Goal: Task Accomplishment & Management: Use online tool/utility

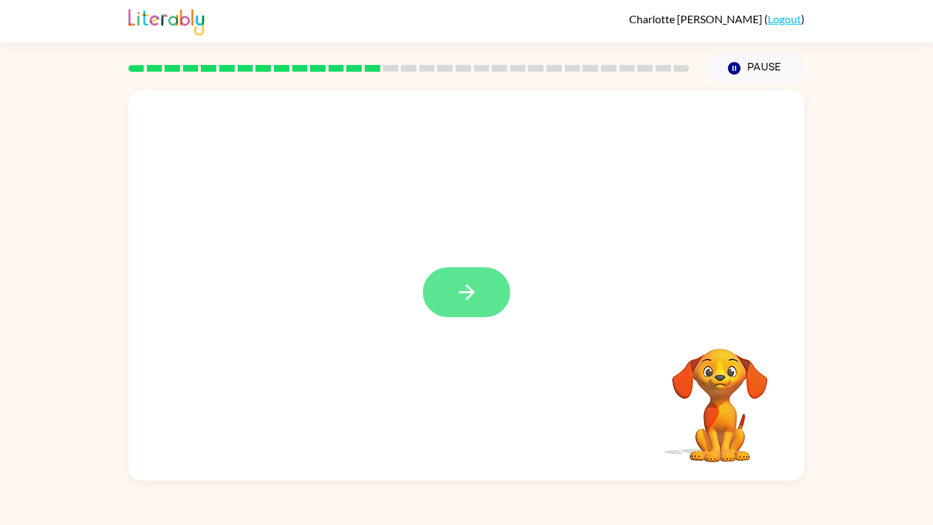
click at [448, 278] on button "button" at bounding box center [466, 292] width 87 height 50
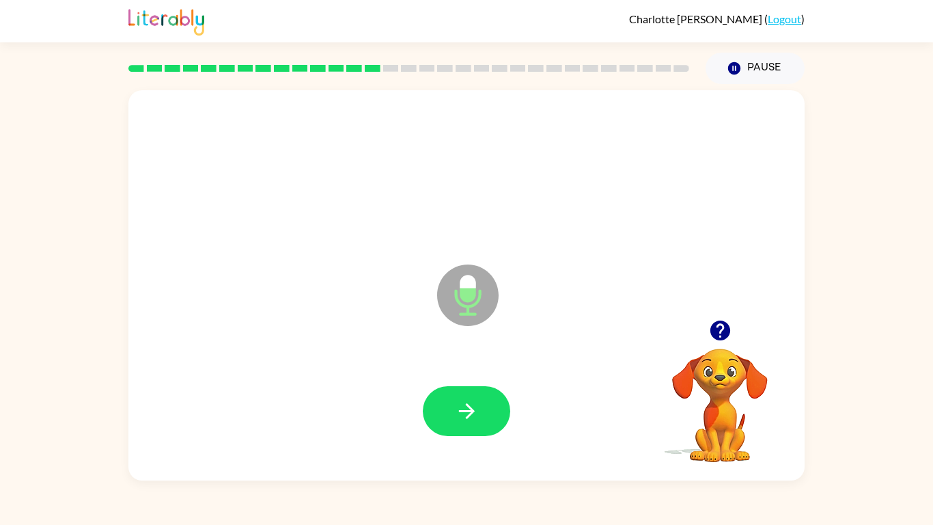
click at [564, 323] on icon "Microphone The Microphone is here when it is your turn to talk" at bounding box center [536, 312] width 205 height 102
click at [480, 400] on button "button" at bounding box center [466, 411] width 87 height 50
click at [453, 405] on button "button" at bounding box center [466, 411] width 87 height 50
click at [471, 409] on icon "button" at bounding box center [466, 411] width 16 height 16
click at [717, 325] on icon "button" at bounding box center [720, 330] width 24 height 24
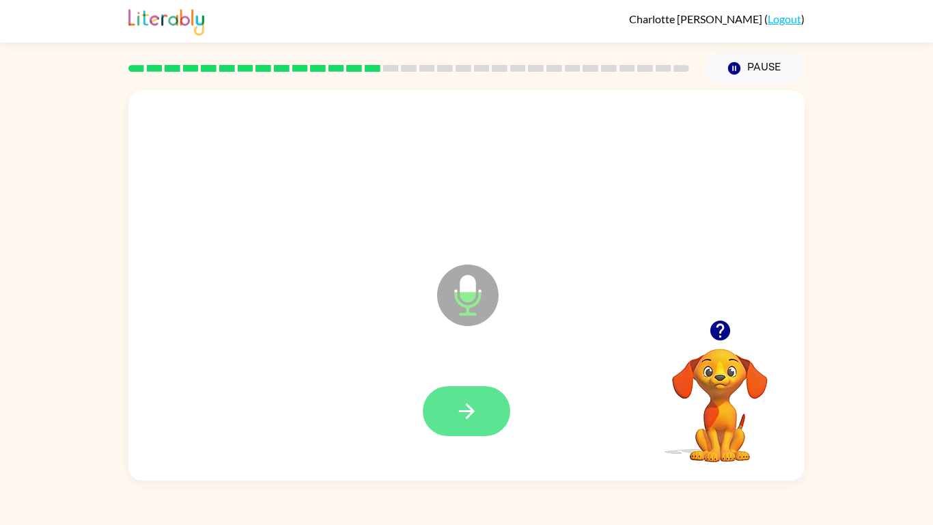
click at [464, 420] on icon "button" at bounding box center [467, 411] width 24 height 24
click at [459, 414] on icon "button" at bounding box center [467, 411] width 24 height 24
click at [464, 410] on icon "button" at bounding box center [466, 411] width 16 height 16
click at [465, 398] on button "button" at bounding box center [466, 411] width 87 height 50
click at [459, 409] on icon "button" at bounding box center [467, 411] width 24 height 24
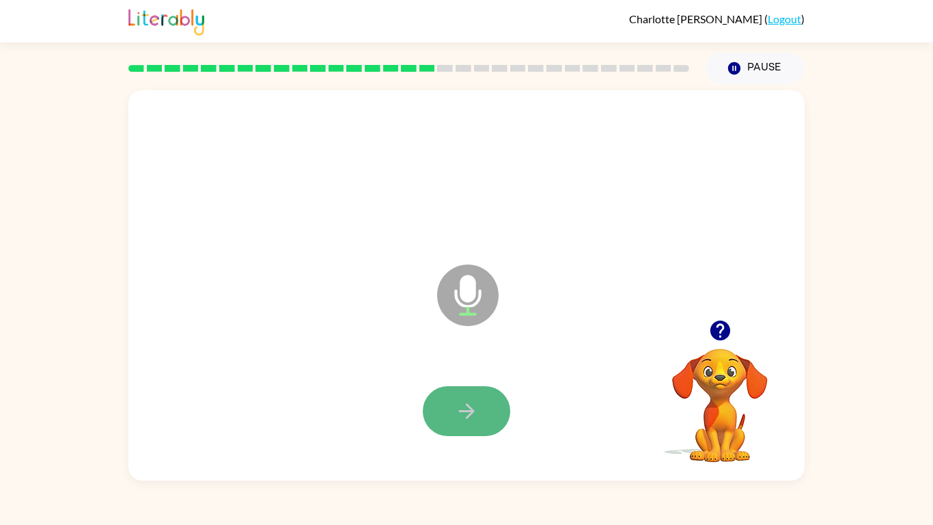
click at [469, 389] on button "button" at bounding box center [466, 411] width 87 height 50
click at [474, 395] on button "button" at bounding box center [466, 411] width 87 height 50
click at [483, 401] on button "button" at bounding box center [466, 411] width 87 height 50
click at [464, 407] on icon "button" at bounding box center [467, 411] width 24 height 24
click at [720, 331] on icon "button" at bounding box center [720, 330] width 24 height 24
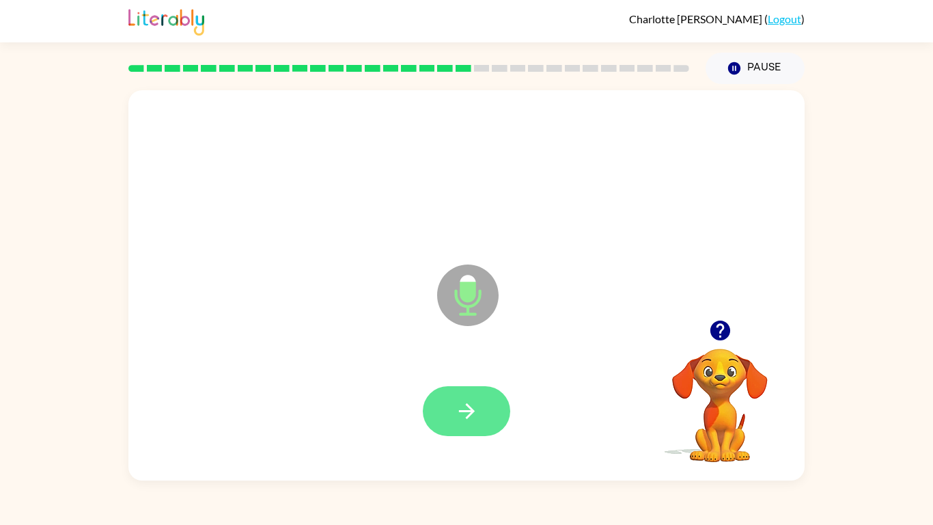
click at [455, 400] on icon "button" at bounding box center [467, 411] width 24 height 24
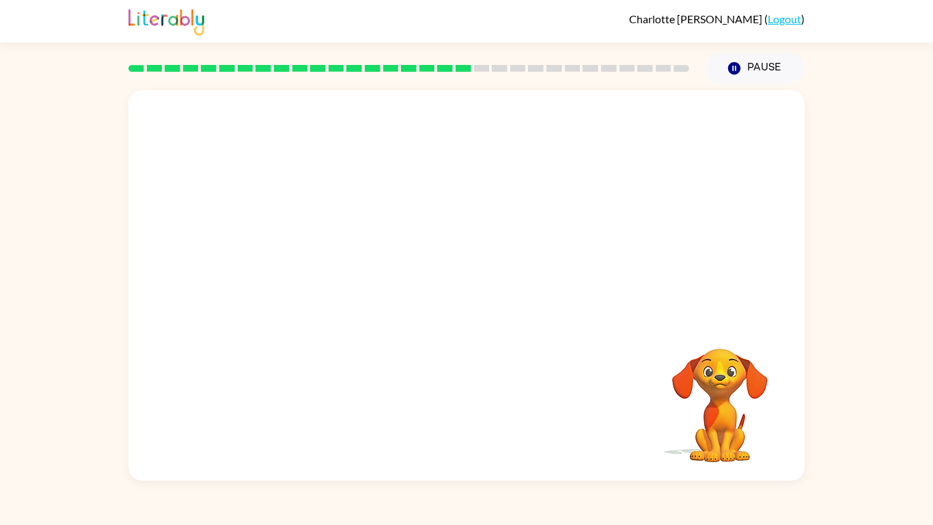
click at [719, 413] on video "Your browser must support playing .mp4 files to use Literably. Please try using…" at bounding box center [720, 395] width 137 height 137
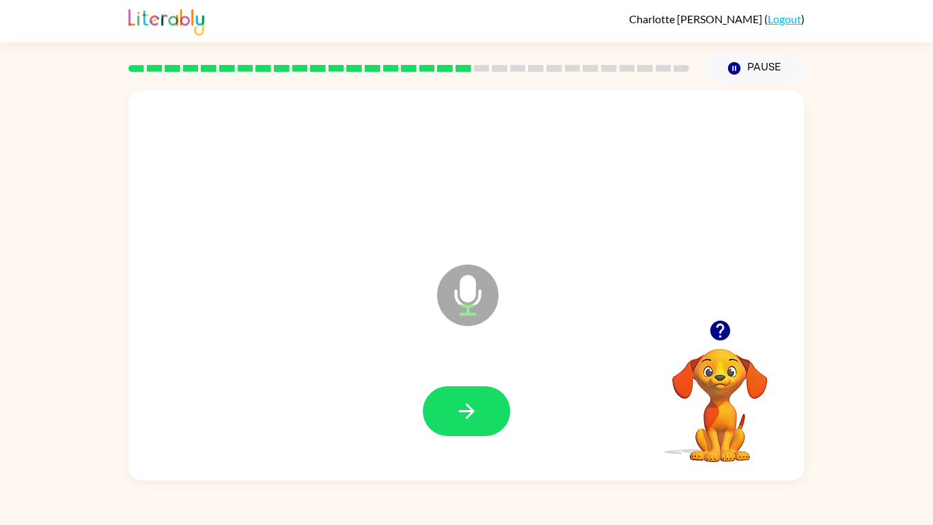
click at [722, 327] on icon "button" at bounding box center [720, 330] width 24 height 24
click at [449, 423] on button "button" at bounding box center [466, 411] width 87 height 50
click at [480, 403] on button "button" at bounding box center [466, 411] width 87 height 50
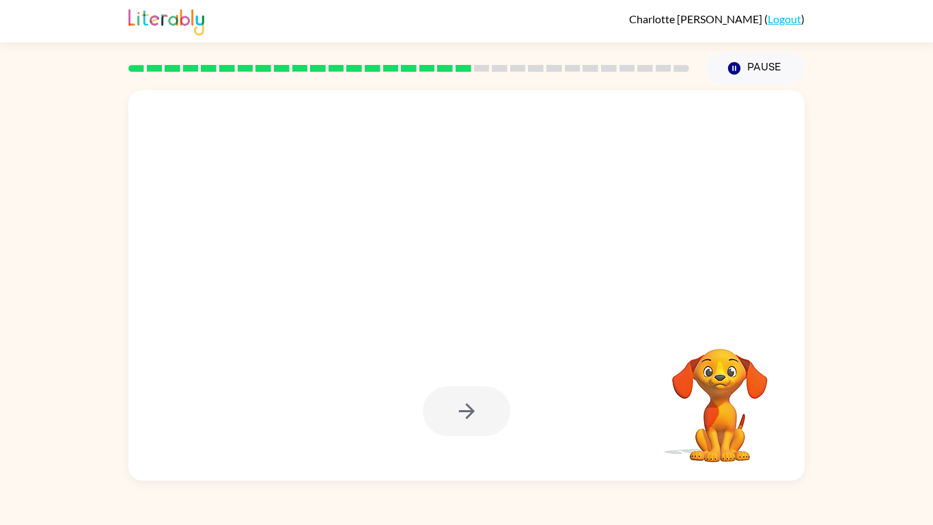
click at [714, 419] on video "Your browser must support playing .mp4 files to use Literably. Please try using…" at bounding box center [720, 395] width 137 height 137
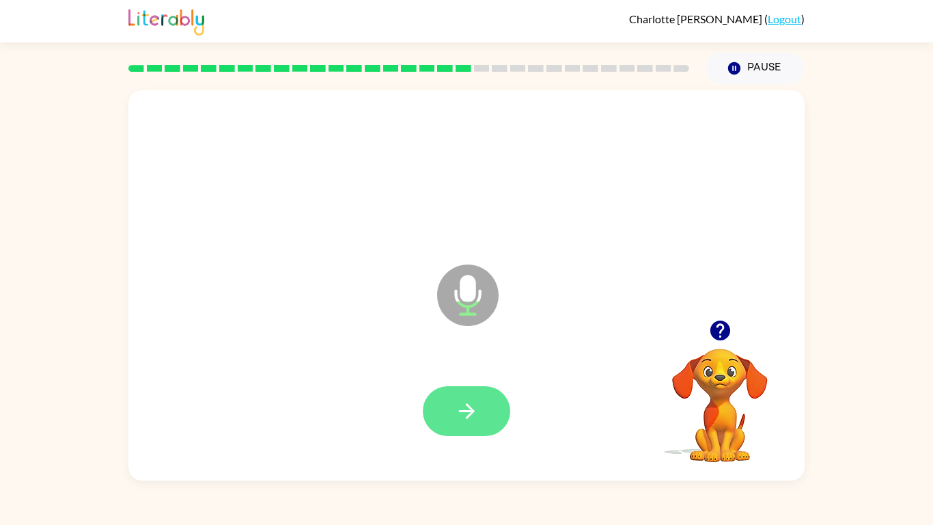
click at [447, 418] on button "button" at bounding box center [466, 411] width 87 height 50
click at [488, 412] on button "button" at bounding box center [466, 411] width 87 height 50
click at [460, 404] on icon "button" at bounding box center [467, 411] width 24 height 24
click at [474, 406] on icon "button" at bounding box center [467, 411] width 24 height 24
click at [466, 426] on button "button" at bounding box center [466, 411] width 87 height 50
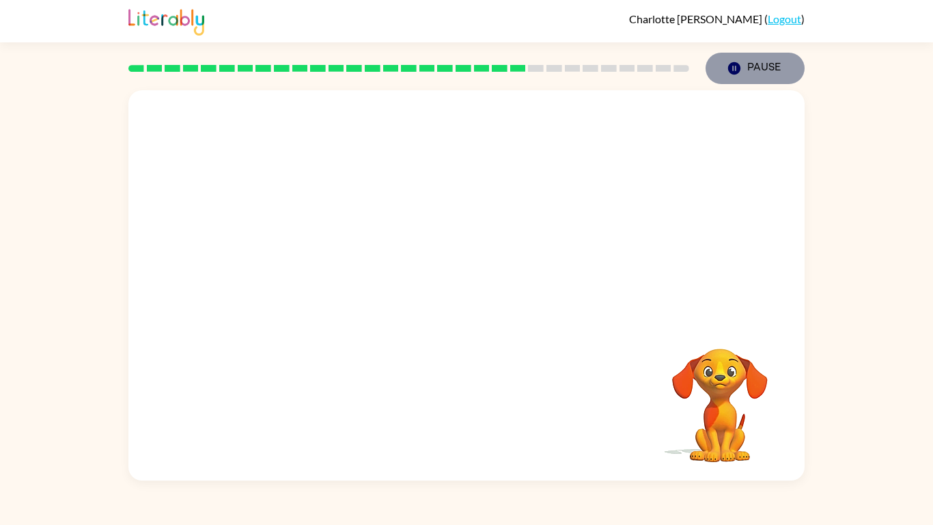
click at [735, 68] on icon "Pause" at bounding box center [734, 68] width 15 height 15
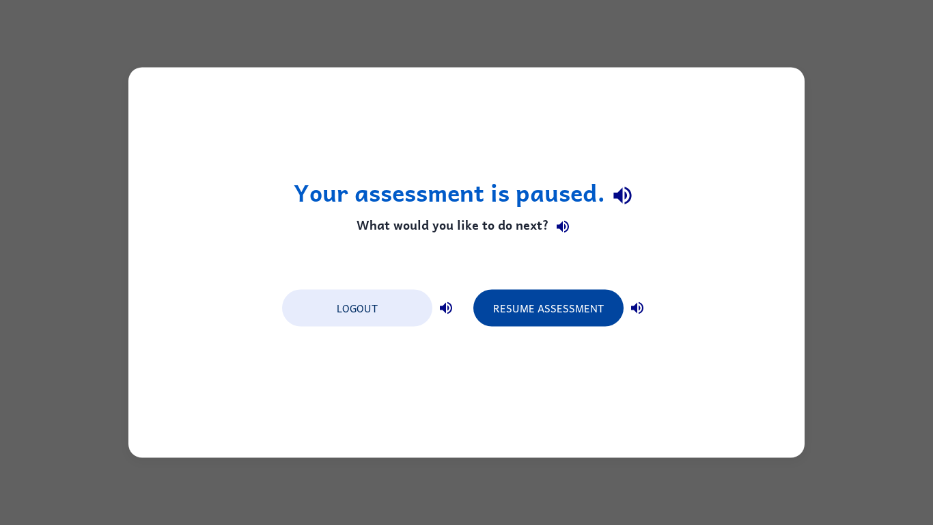
click at [579, 299] on button "Resume Assessment" at bounding box center [548, 308] width 150 height 37
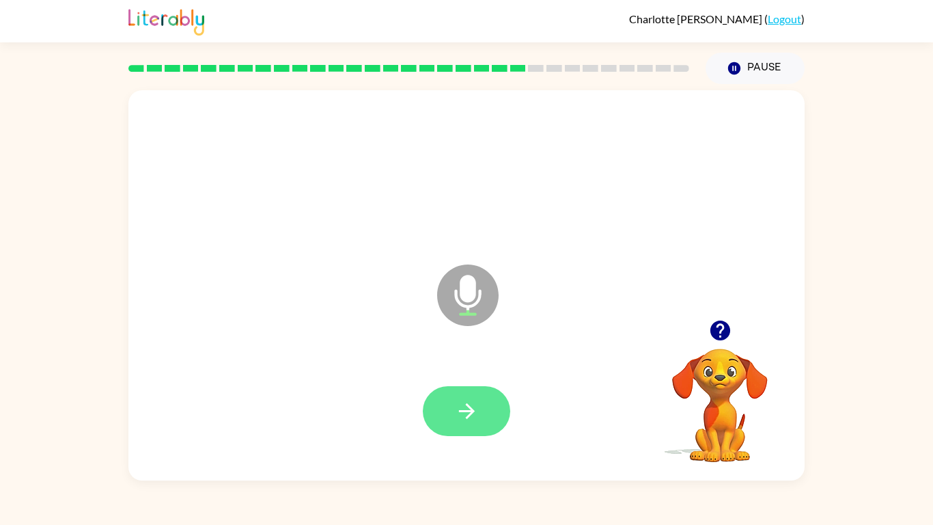
click at [473, 396] on button "button" at bounding box center [466, 411] width 87 height 50
click at [484, 397] on button "button" at bounding box center [466, 411] width 87 height 50
click at [456, 410] on icon "button" at bounding box center [467, 411] width 24 height 24
click at [469, 413] on icon "button" at bounding box center [467, 411] width 24 height 24
click at [458, 397] on button "button" at bounding box center [466, 411] width 87 height 50
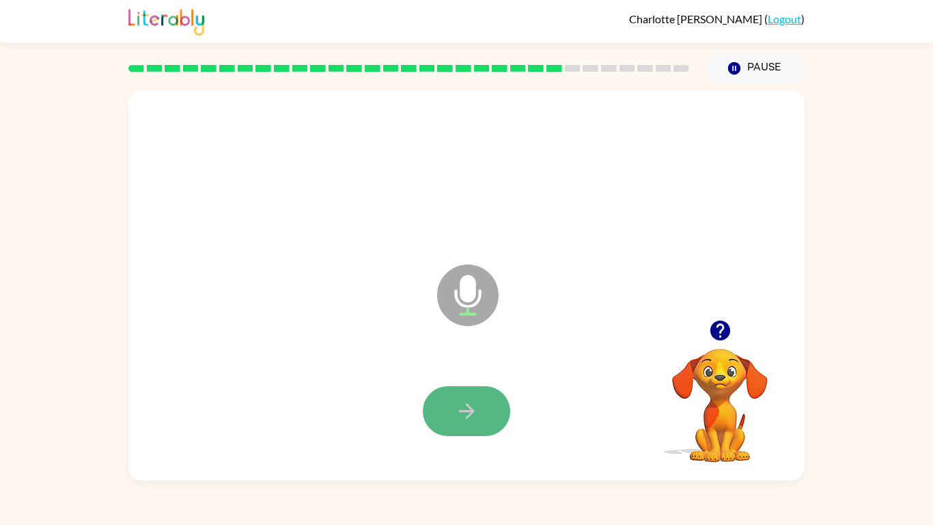
click at [482, 398] on button "button" at bounding box center [466, 411] width 87 height 50
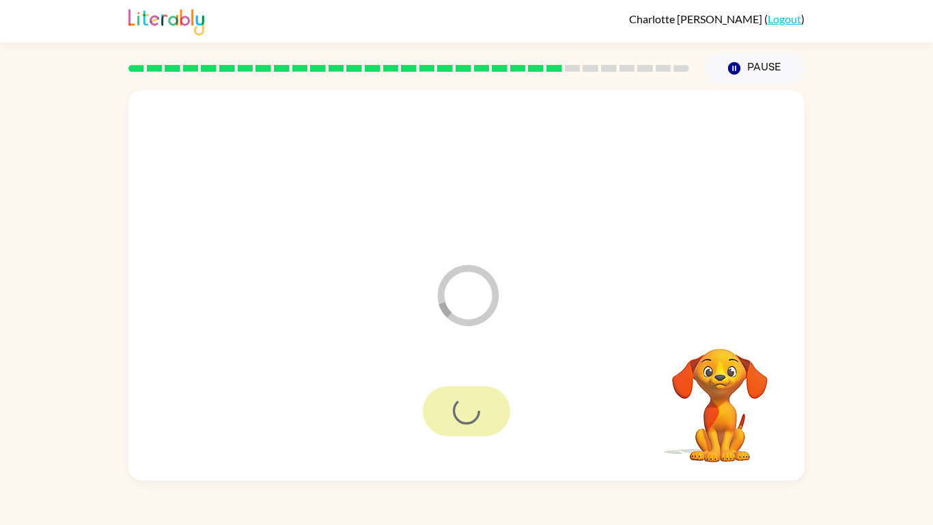
click at [482, 398] on div at bounding box center [466, 411] width 87 height 50
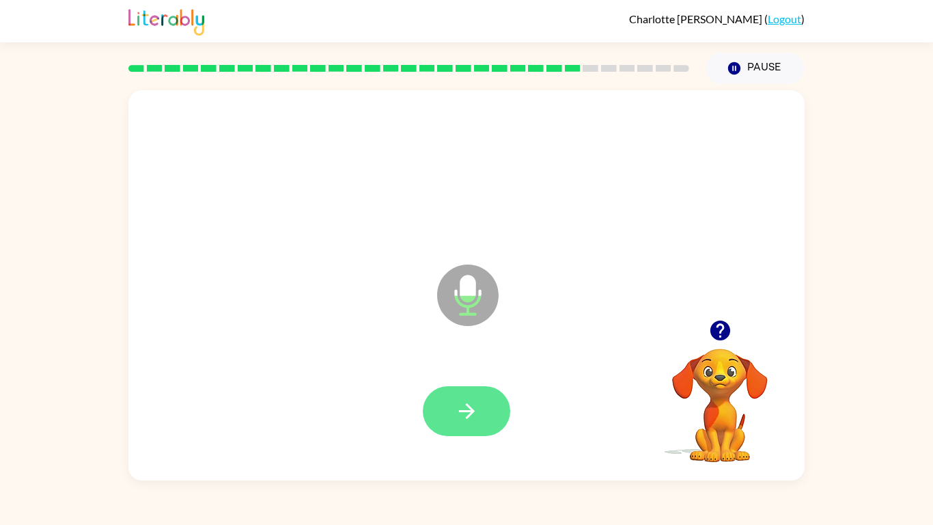
click at [450, 419] on button "button" at bounding box center [466, 411] width 87 height 50
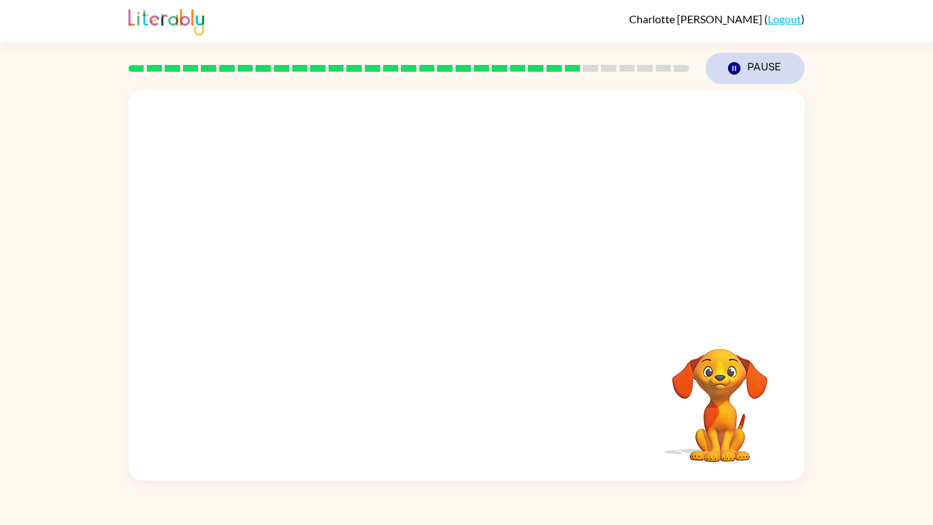
click at [730, 68] on icon "button" at bounding box center [734, 68] width 12 height 12
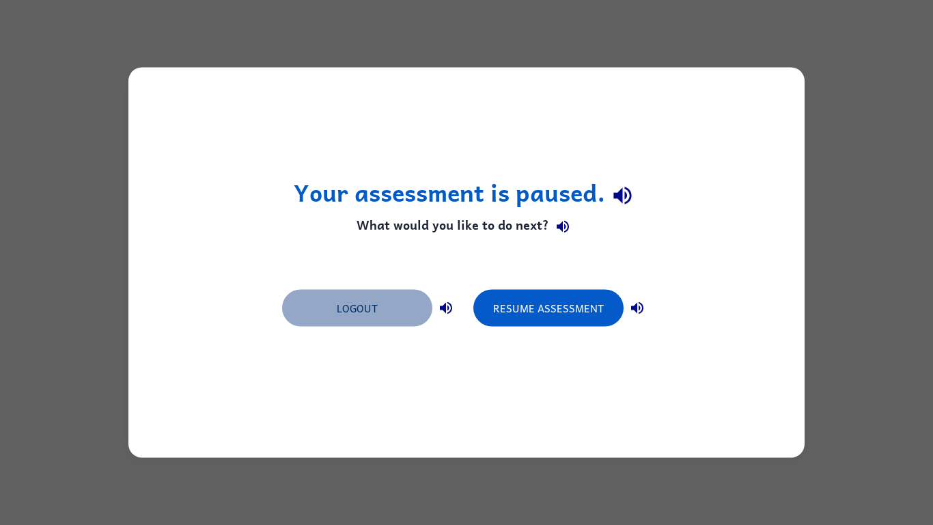
click at [357, 301] on button "Logout" at bounding box center [357, 308] width 150 height 37
